Goal: Check status

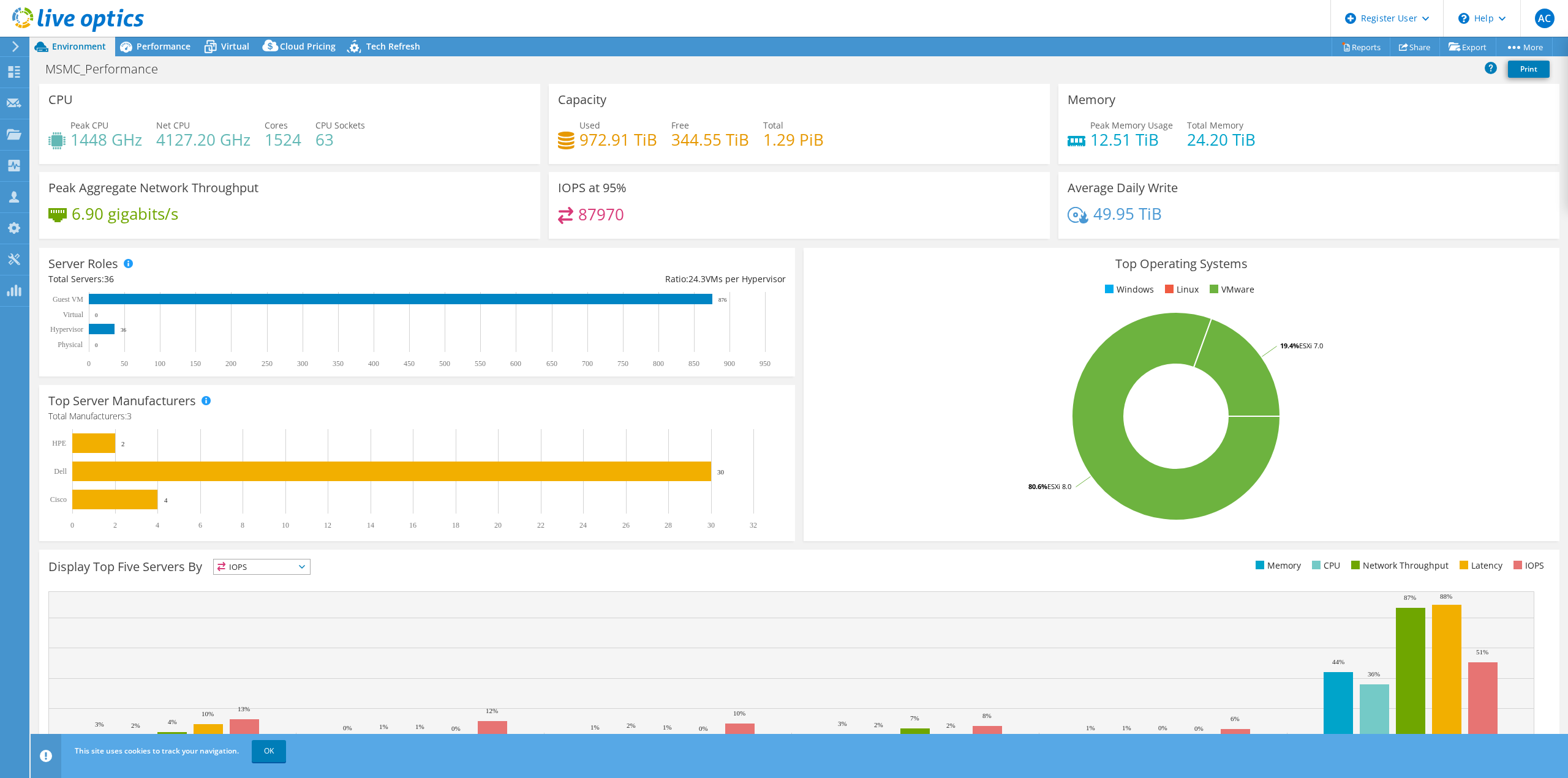
select select "USD"
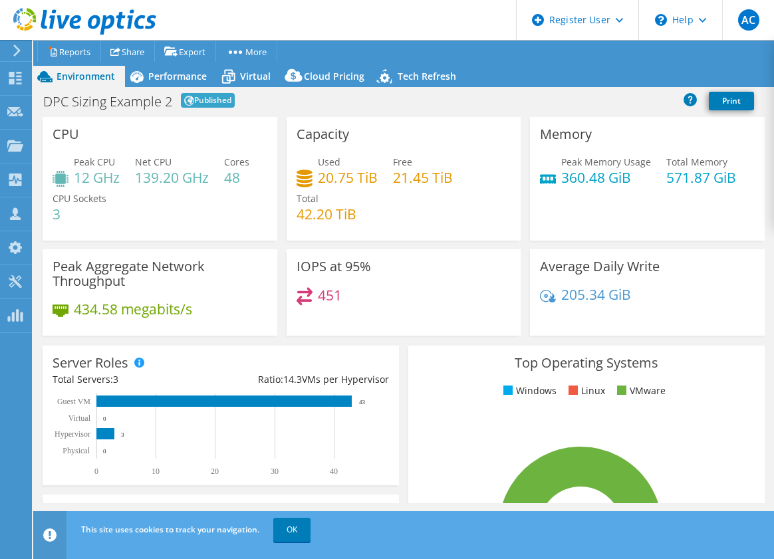
select select
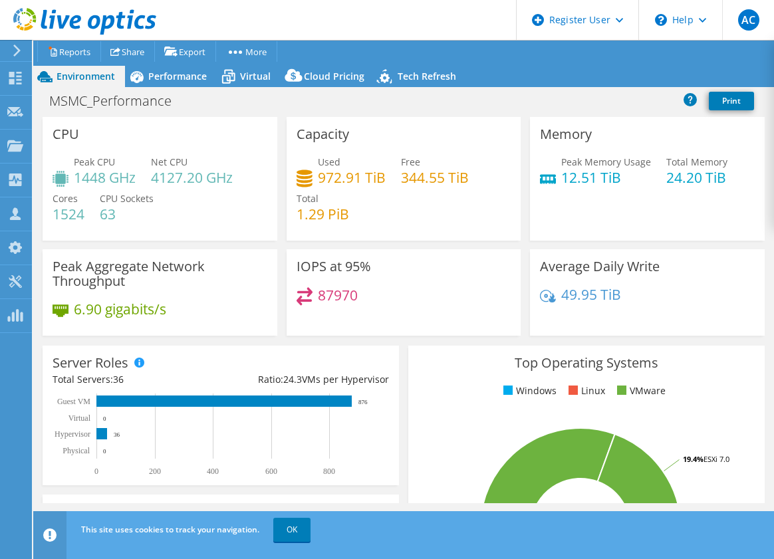
select select "USD"
